Goal: Find specific page/section: Find specific page/section

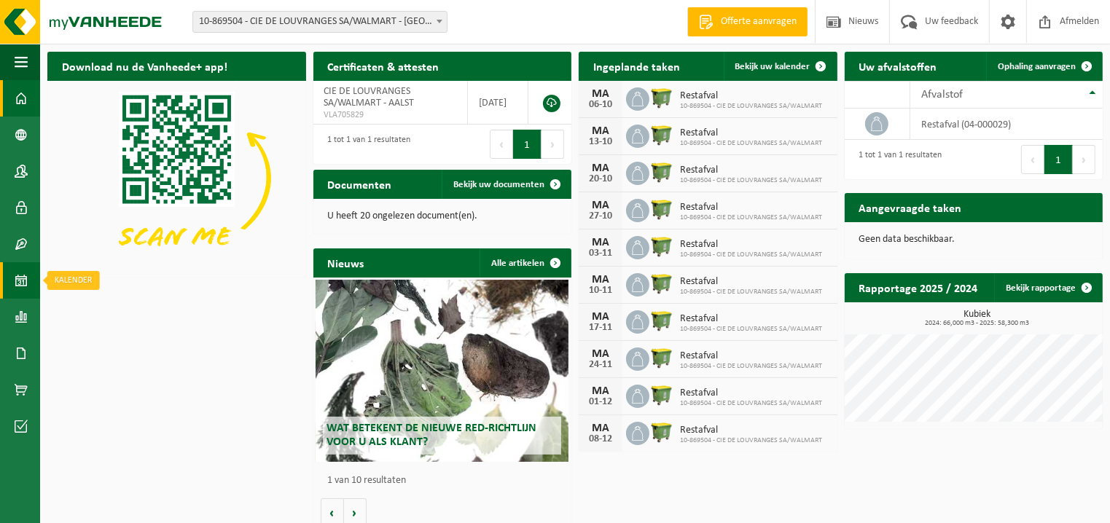
click at [18, 280] on span at bounding box center [21, 280] width 13 height 36
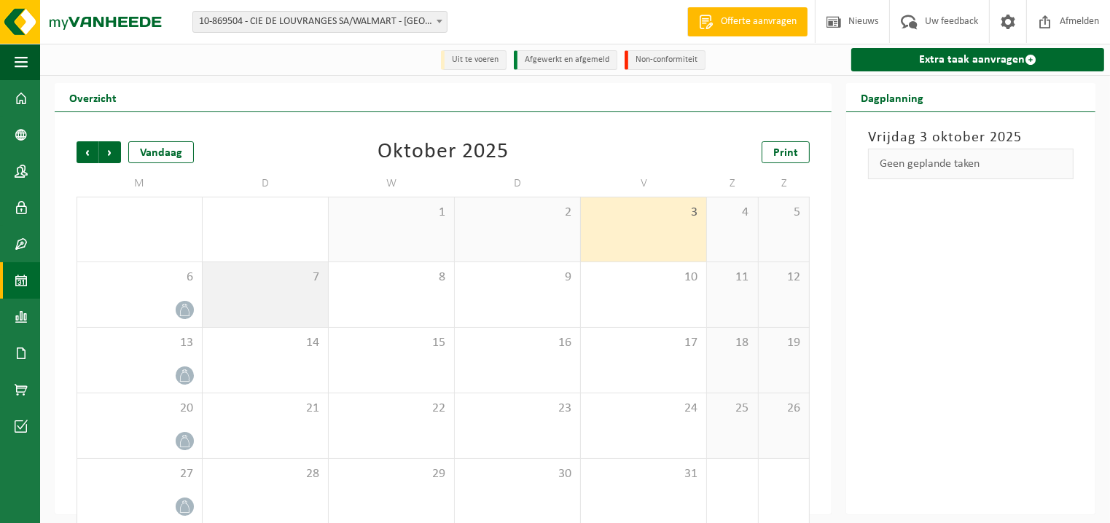
scroll to position [17, 0]
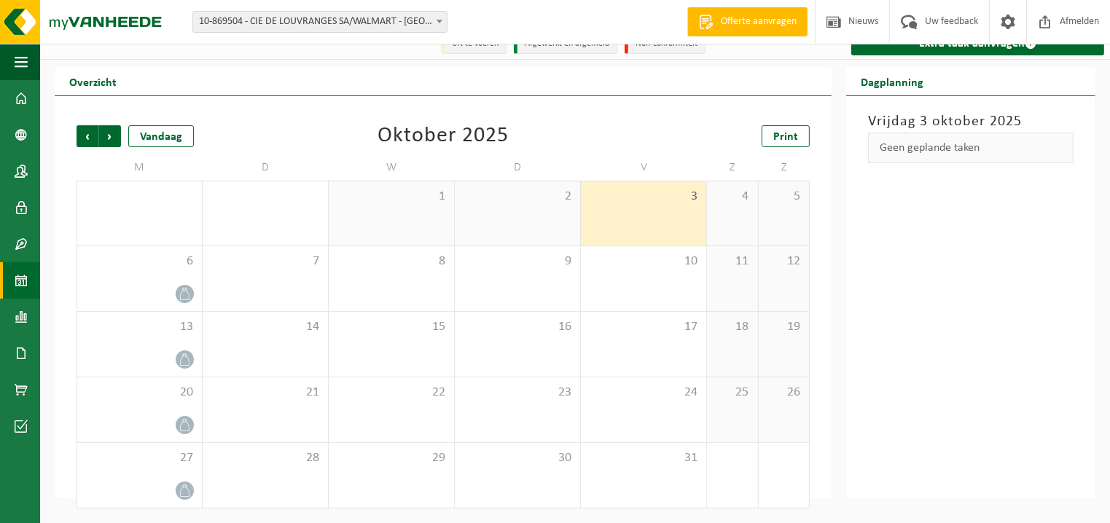
click at [49, 331] on div "Overzicht Vorige Volgende Vandaag Oktober 2025 Print M D W D V Z Z 29 1 30 1 2 …" at bounding box center [442, 282] width 791 height 431
